Goal: Task Accomplishment & Management: Manage account settings

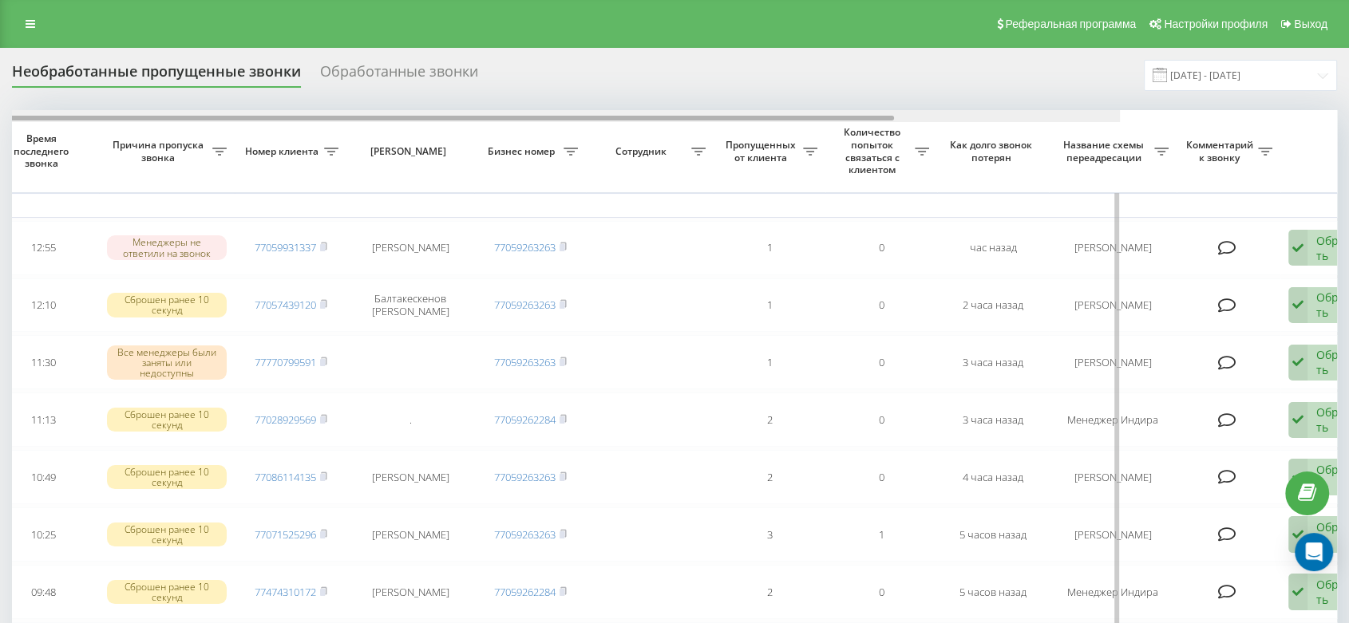
scroll to position [0, 271]
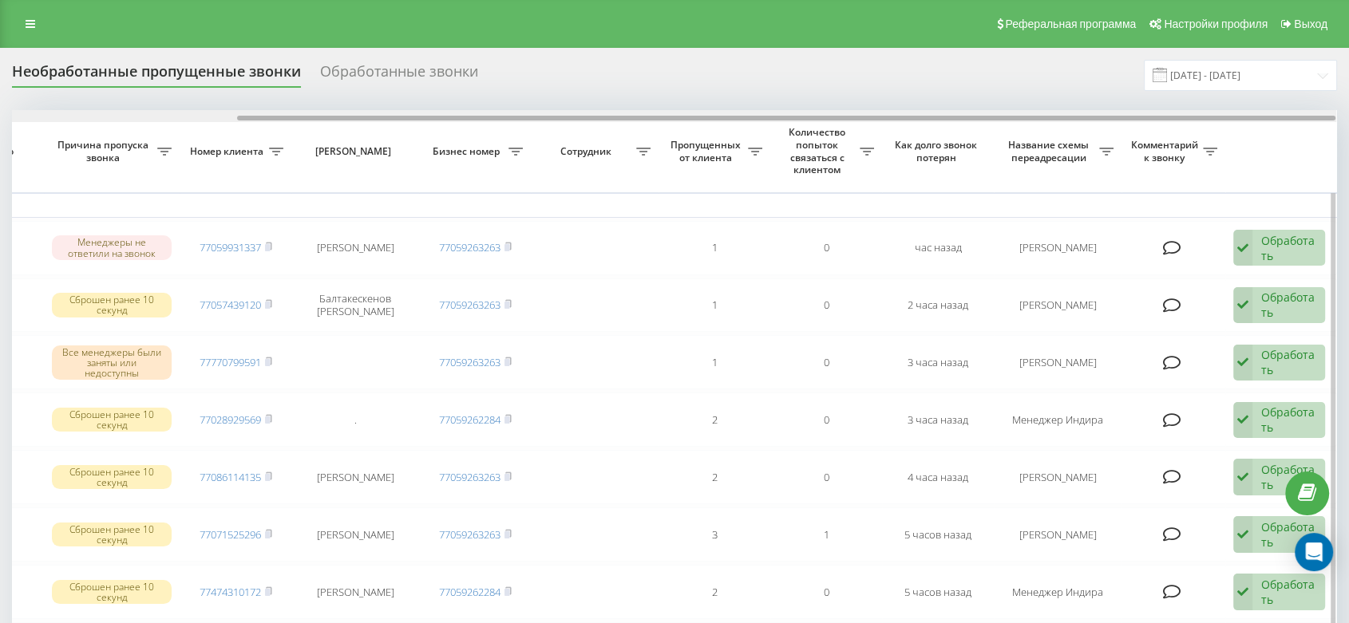
drag, startPoint x: 668, startPoint y: 117, endPoint x: 1195, endPoint y: 148, distance: 527.7
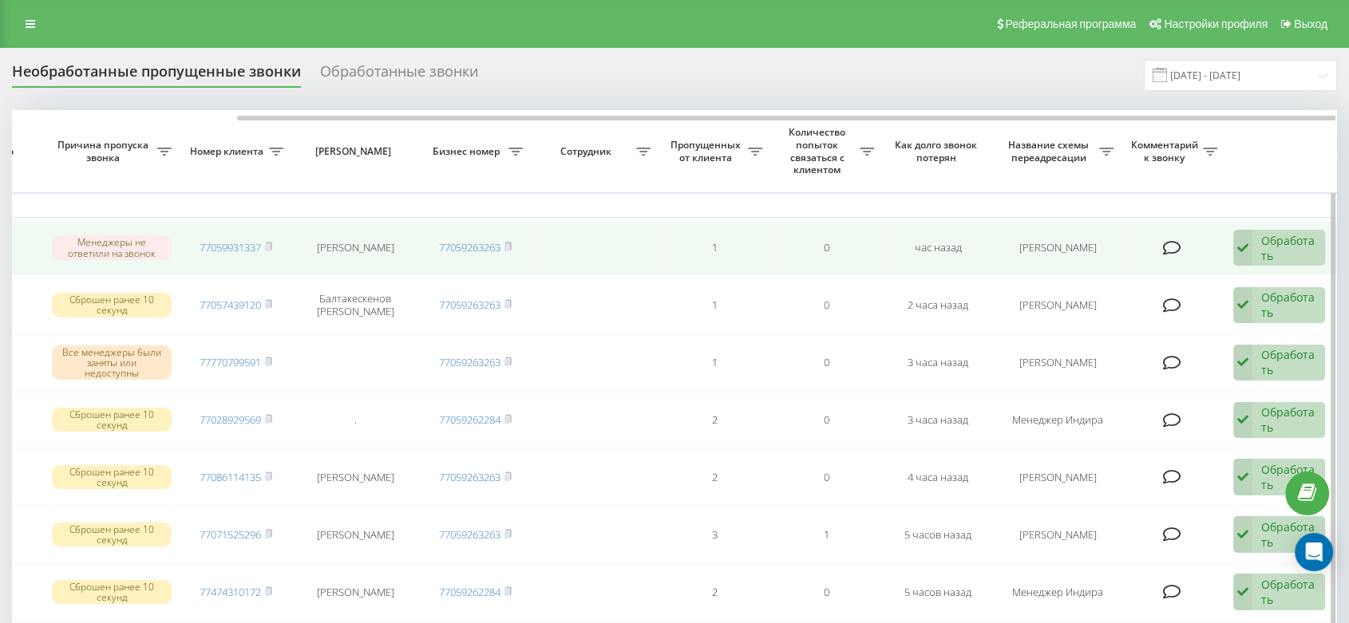
click at [1269, 247] on div "Обработать" at bounding box center [1288, 248] width 55 height 30
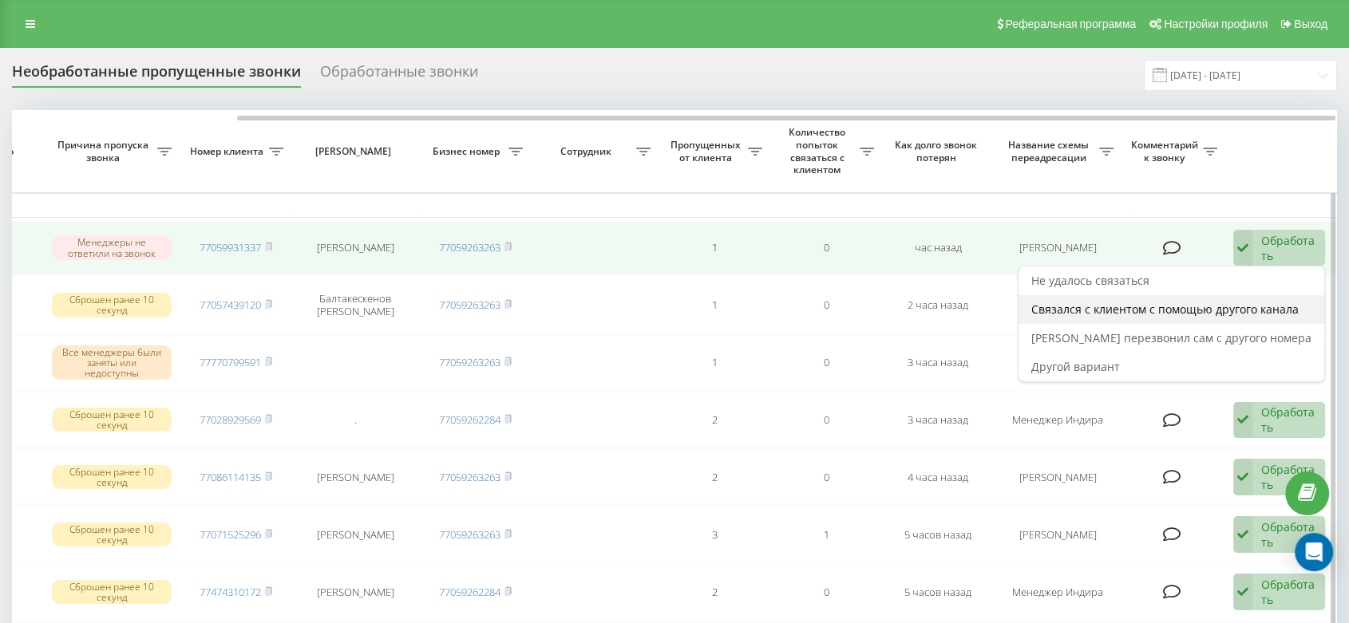
click at [1153, 310] on span "Связался с клиентом с помощью другого канала" at bounding box center [1164, 309] width 267 height 15
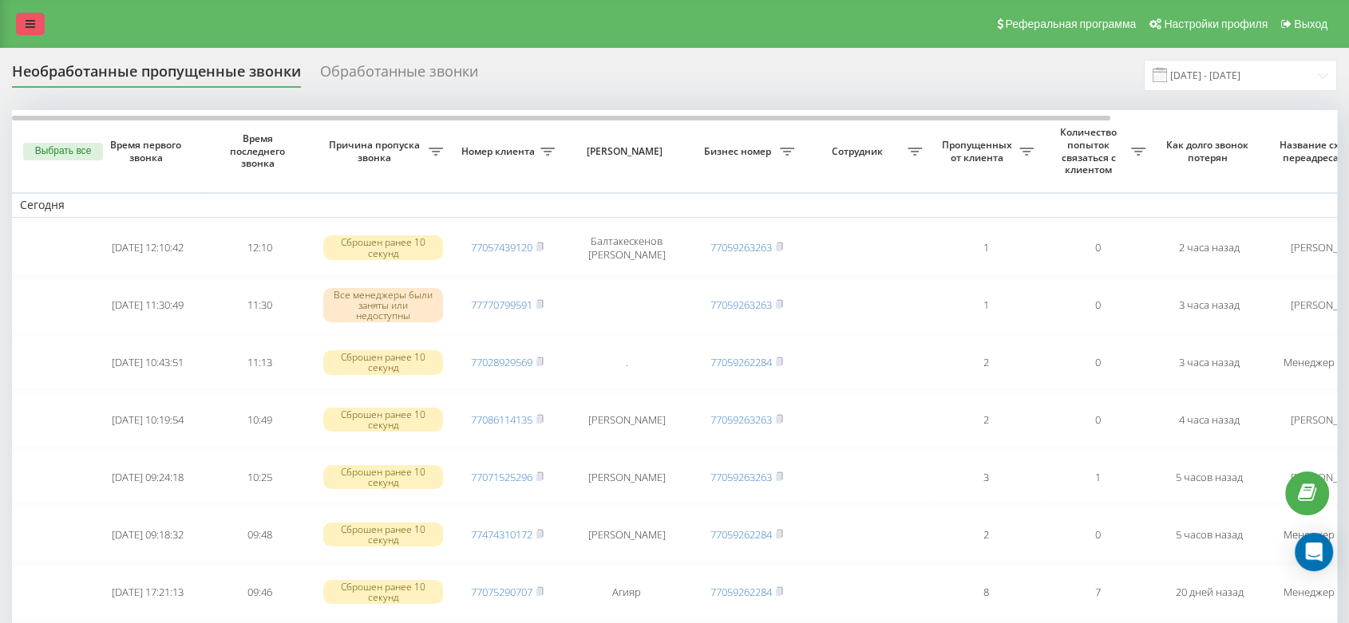
click at [33, 27] on icon at bounding box center [31, 23] width 10 height 11
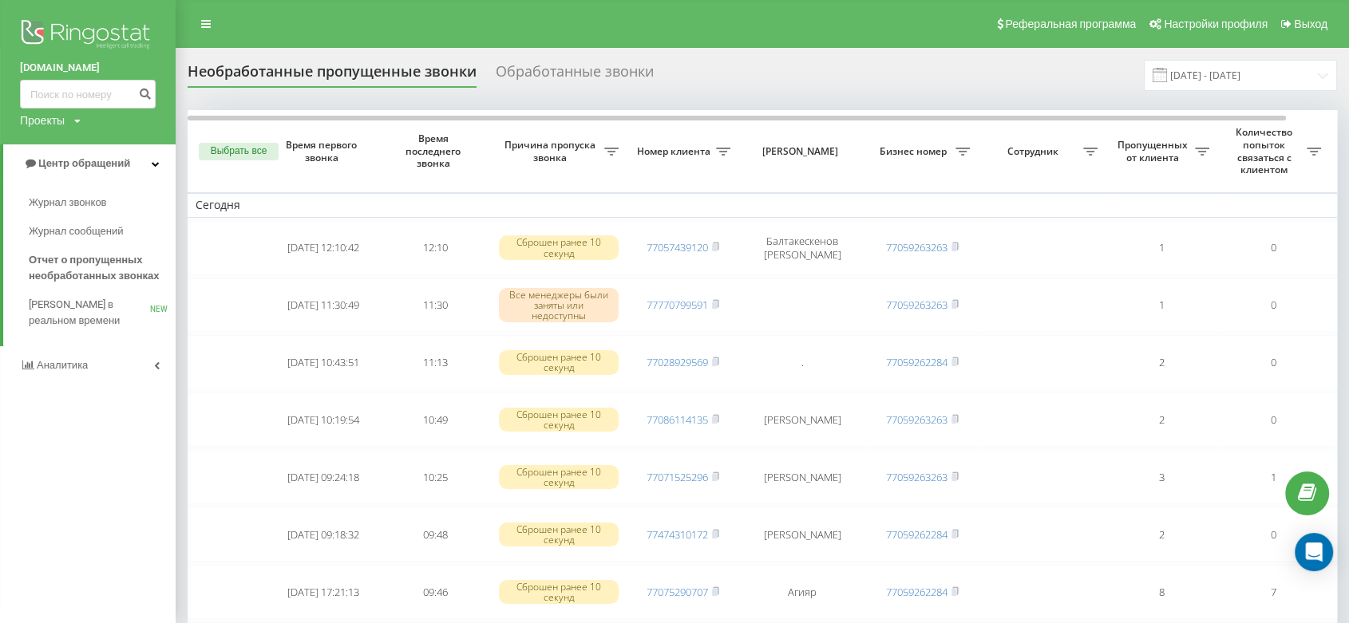
click at [98, 356] on link "Аналитика" at bounding box center [88, 365] width 176 height 38
click at [92, 259] on span "Сотрудники в реальном времени" at bounding box center [89, 249] width 121 height 32
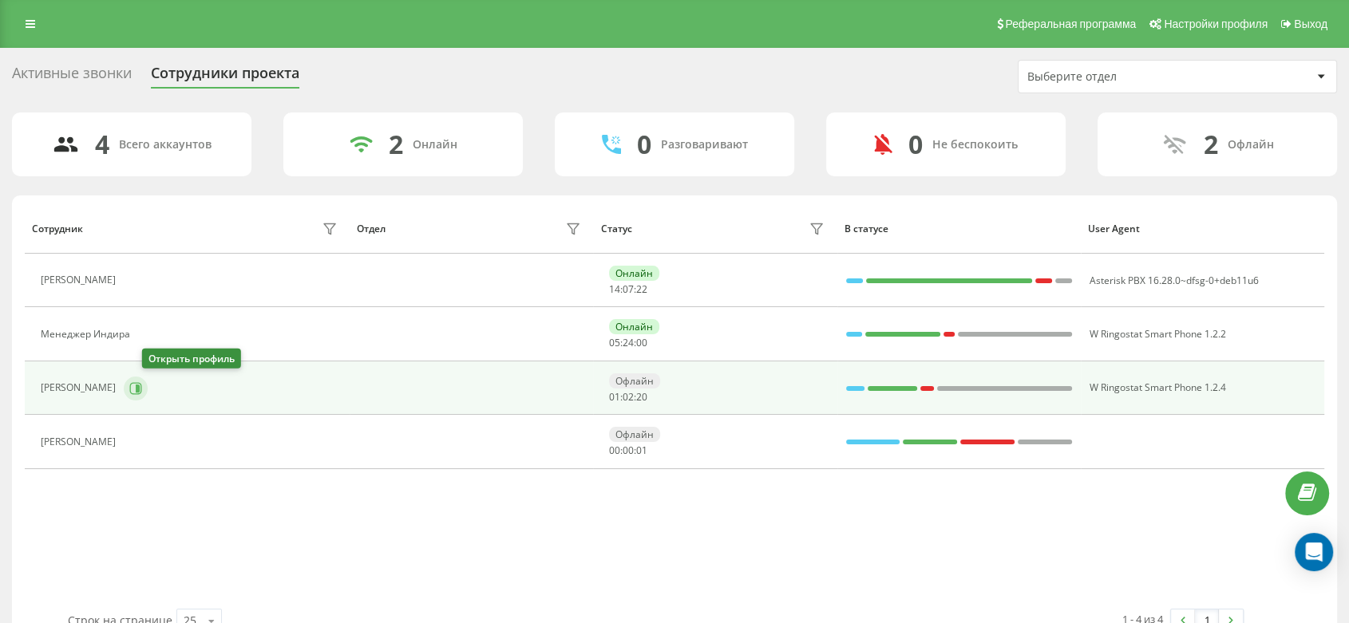
click at [142, 390] on icon at bounding box center [135, 388] width 13 height 13
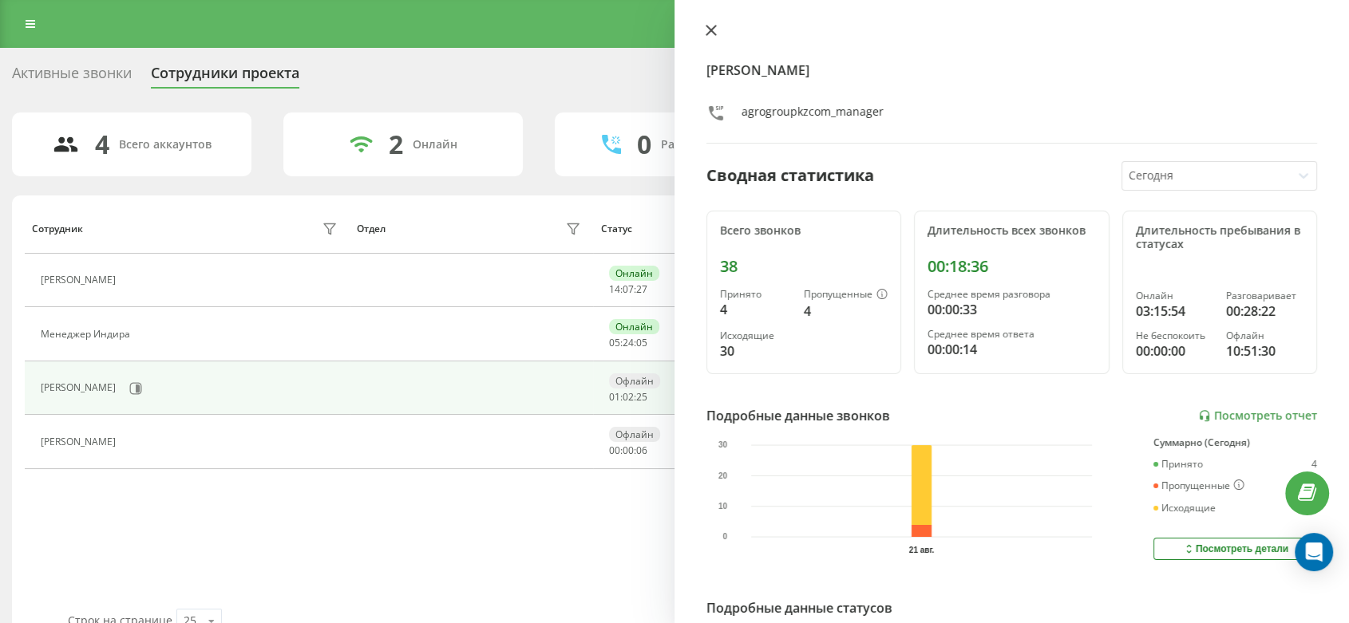
click at [706, 30] on icon at bounding box center [711, 30] width 11 height 11
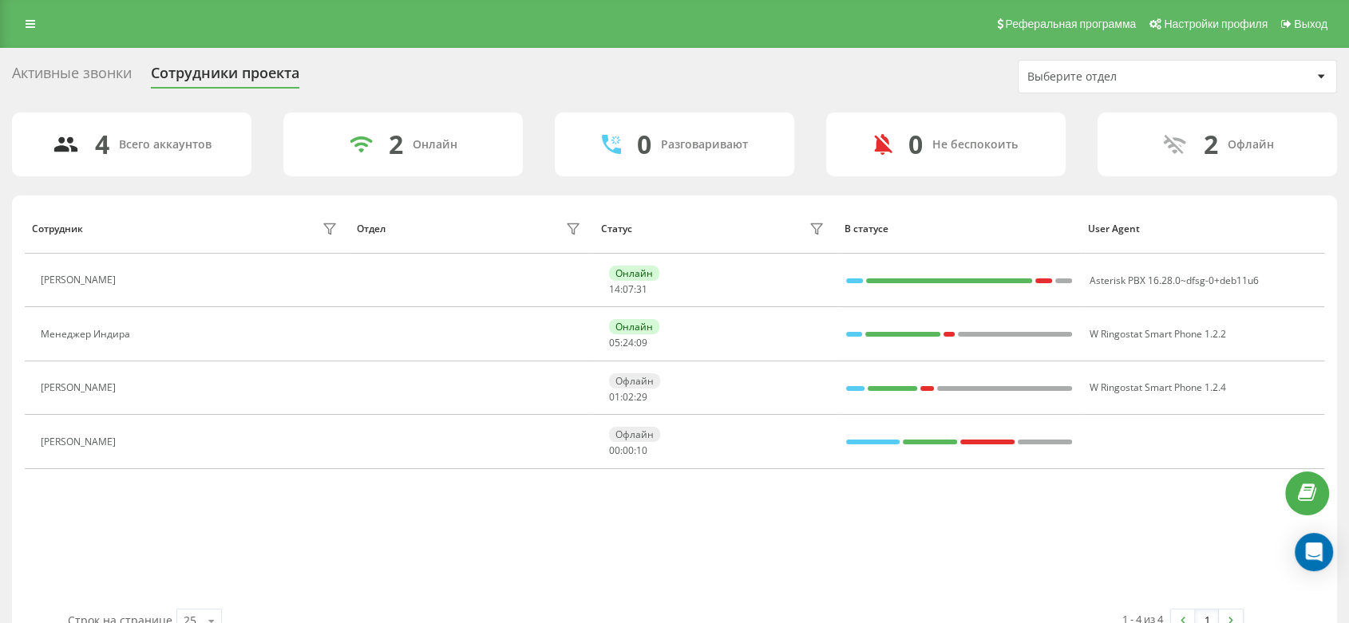
click at [30, 5] on div "Реферальная программа Настройки профиля Выход" at bounding box center [674, 24] width 1349 height 48
click at [32, 14] on link at bounding box center [30, 24] width 29 height 22
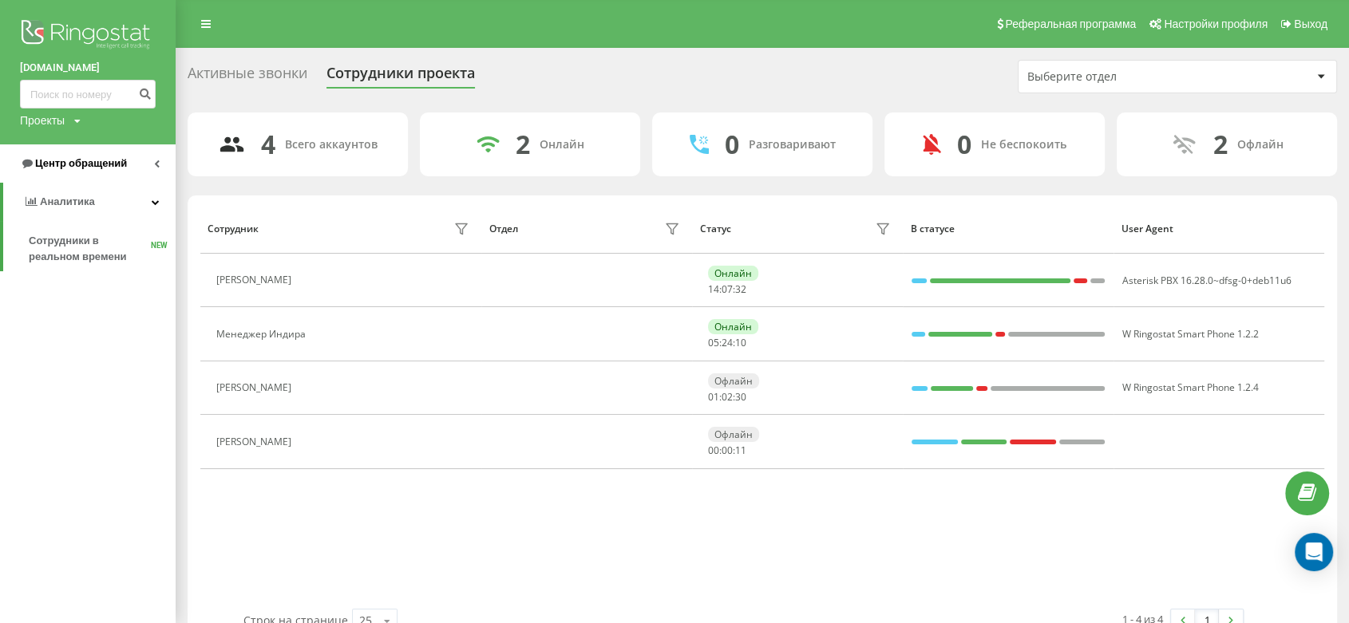
click at [71, 160] on span "Центр обращений" at bounding box center [81, 163] width 92 height 12
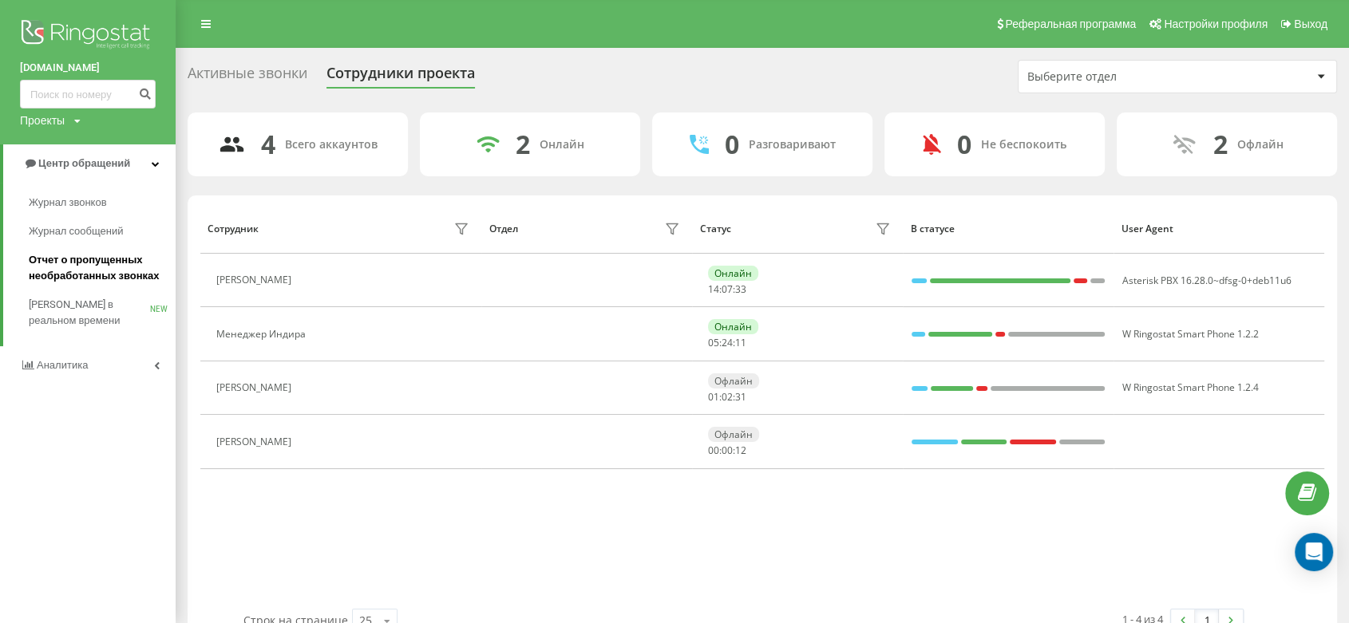
click at [109, 283] on span "Отчет о пропущенных необработанных звонках" at bounding box center [98, 268] width 139 height 32
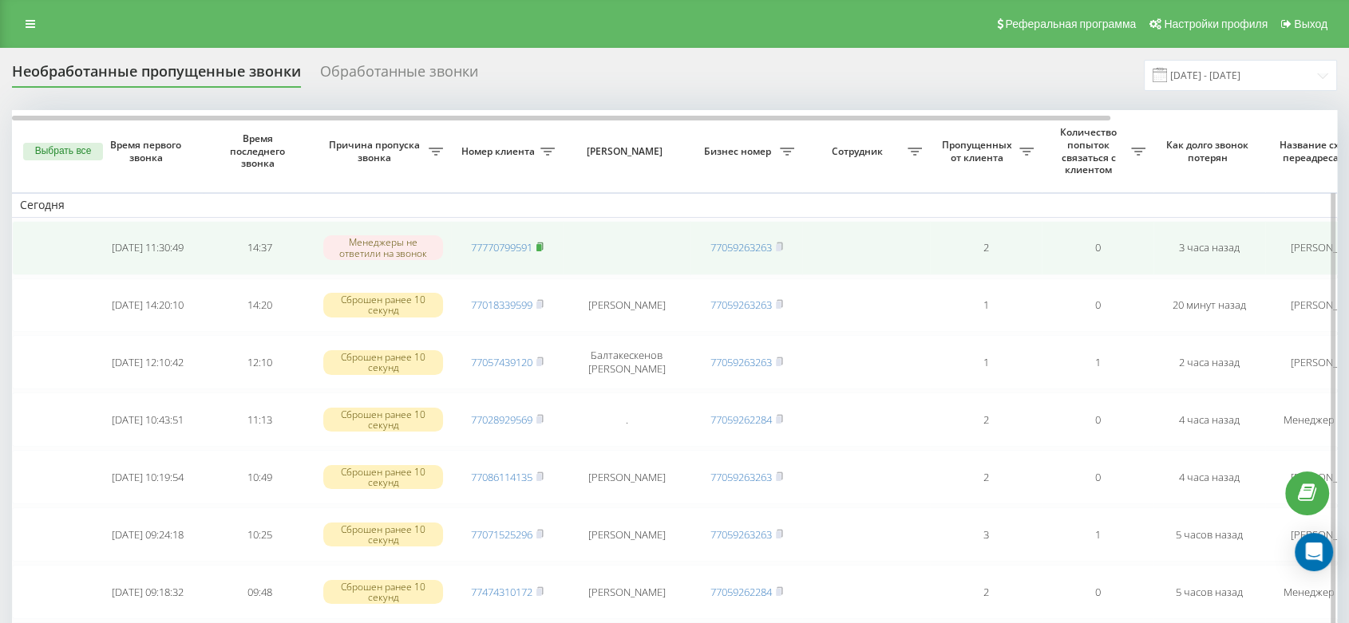
click at [543, 243] on icon at bounding box center [540, 246] width 6 height 7
click at [541, 246] on rect at bounding box center [538, 247] width 5 height 7
